Goal: Go to known website: Access a specific website the user already knows

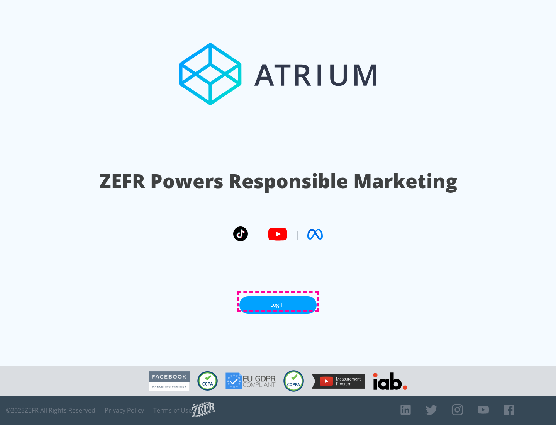
click at [278, 302] on link "Log In" at bounding box center [278, 304] width 77 height 17
